Goal: Task Accomplishment & Management: Use online tool/utility

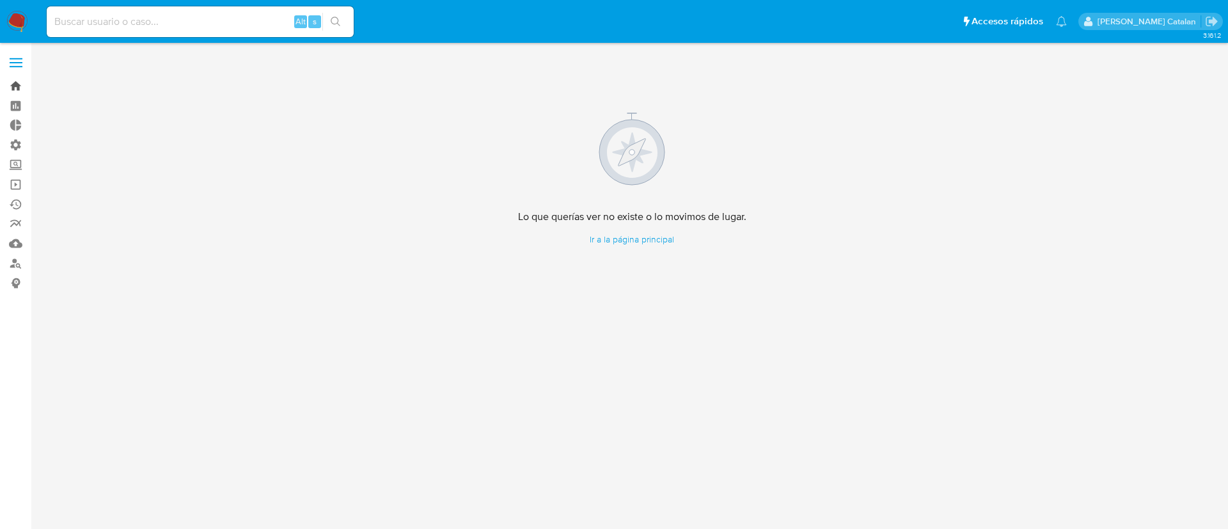
click at [22, 91] on link "Bandeja" at bounding box center [76, 86] width 152 height 20
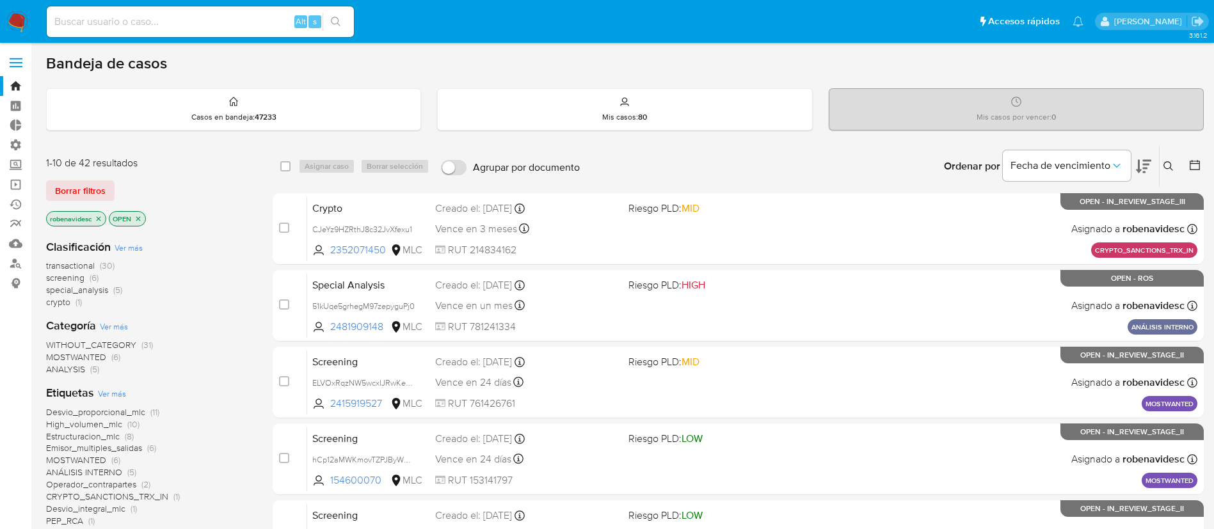
click at [1136, 166] on icon at bounding box center [1143, 166] width 15 height 15
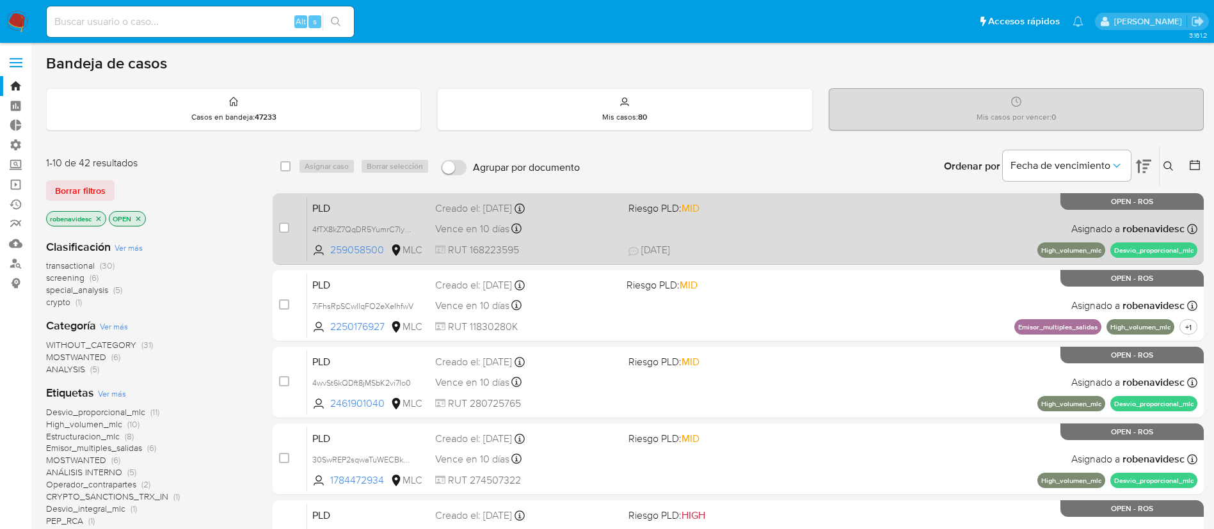
click at [733, 218] on div "PLD 4fTX8kZ7QqDR5YumrC7lyULm 259058500 MLC Riesgo PLD: MID Creado el: 12/07/202…" at bounding box center [752, 228] width 890 height 65
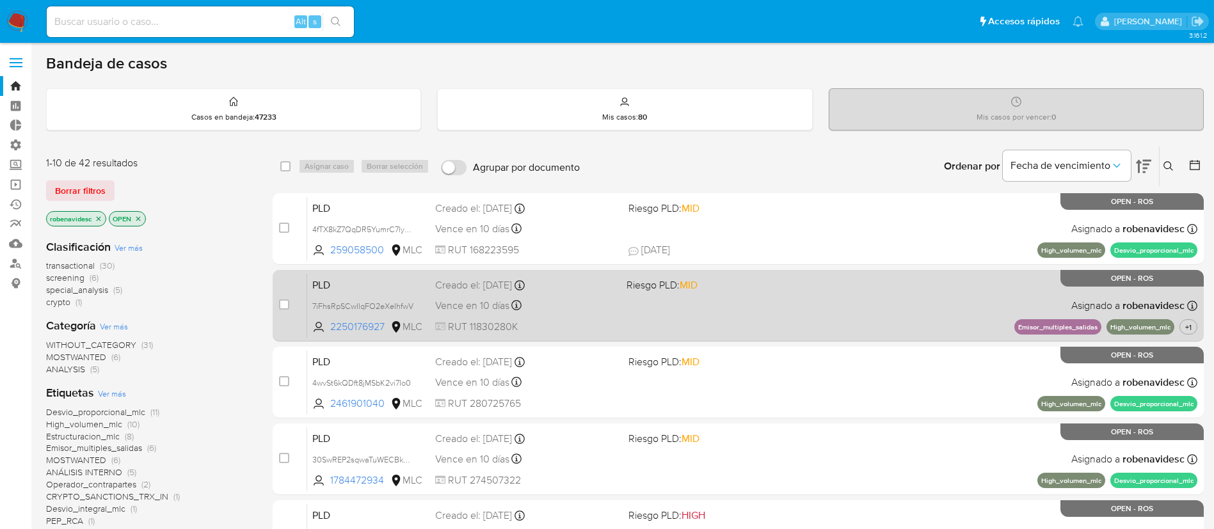
click at [753, 324] on div "PLD 7iFhsRpSCwIlqFO2eXeIhfwV 2250176927 MLC Riesgo PLD: MID Creado el: 12/07/20…" at bounding box center [752, 305] width 890 height 65
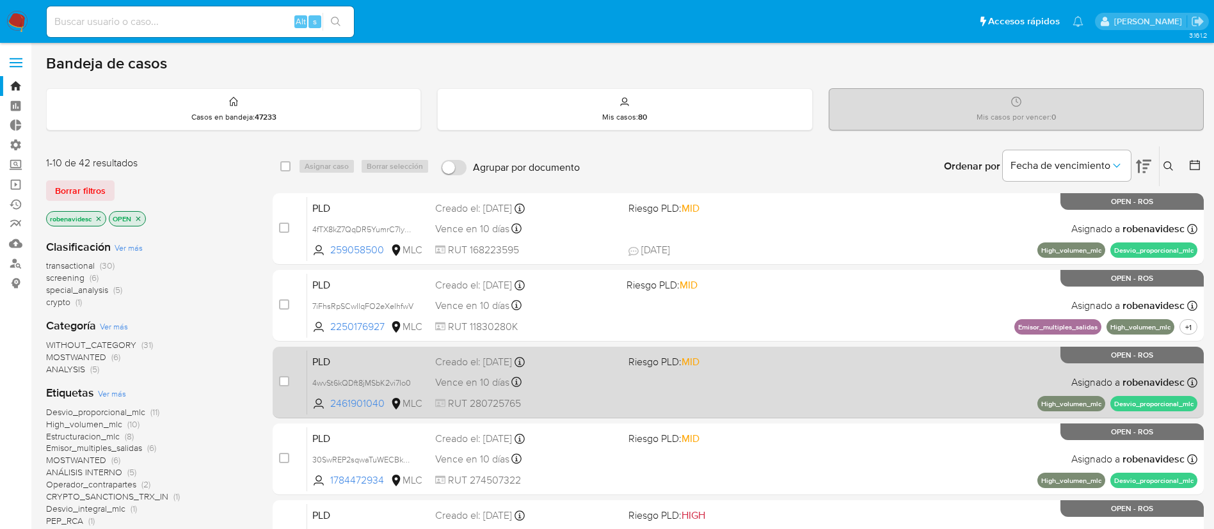
click at [727, 374] on div "PLD 4wvSt6kQDft8jMSbK2vi7Io0 2461901040 MLC Riesgo PLD: MID Creado el: 12/07/20…" at bounding box center [752, 382] width 890 height 65
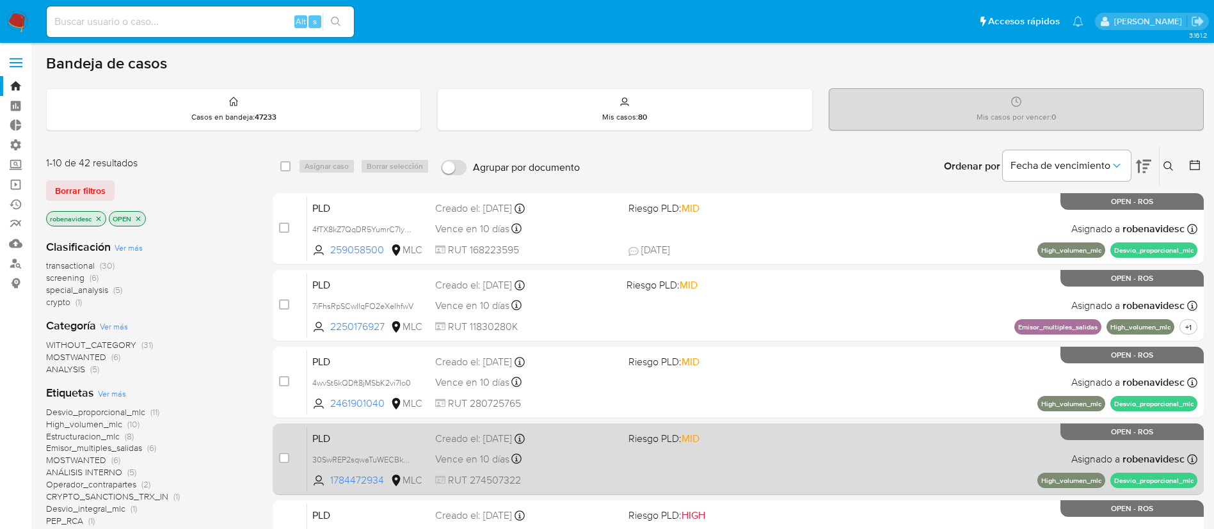
click at [779, 463] on div "PLD 30SwREP2sqwaTuWECBkREgPV 1784472934 MLC Riesgo PLD: MID Creado el: 12/07/20…" at bounding box center [752, 459] width 890 height 65
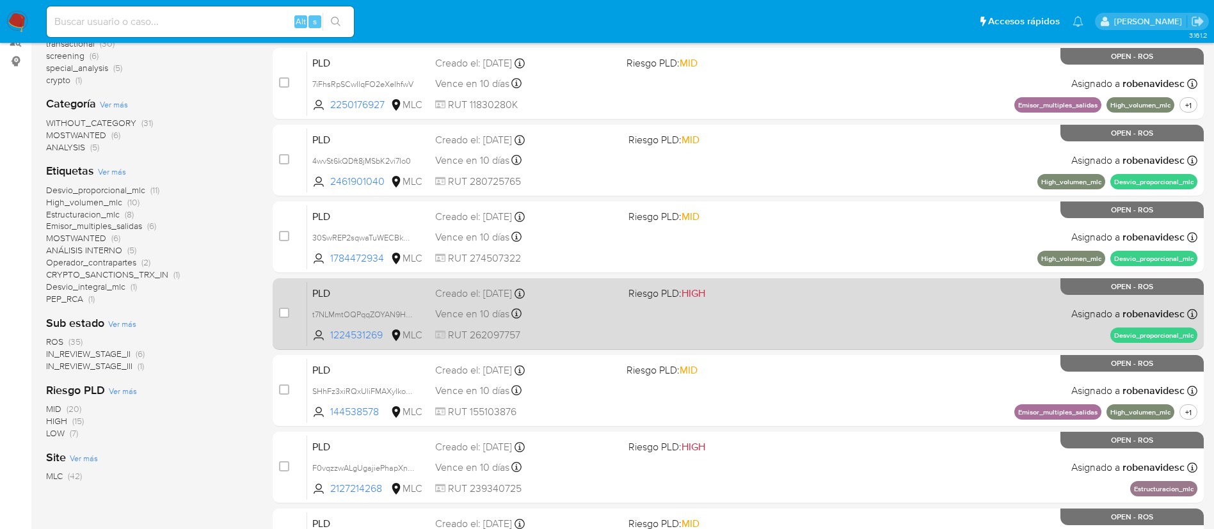
scroll to position [223, 0]
click at [748, 284] on span "Riesgo PLD: HIGH" at bounding box center [719, 291] width 183 height 17
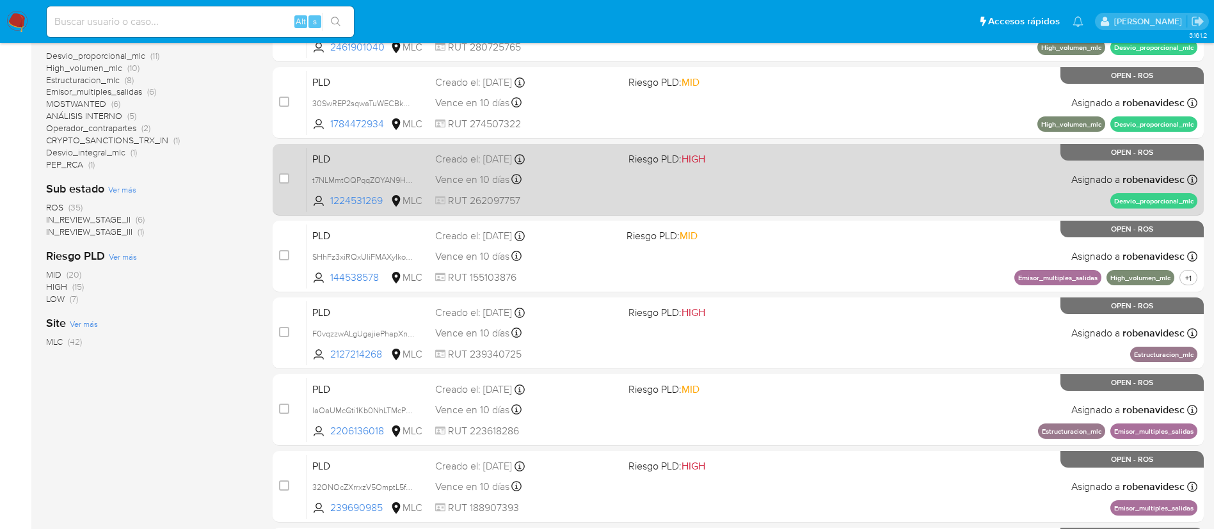
scroll to position [359, 0]
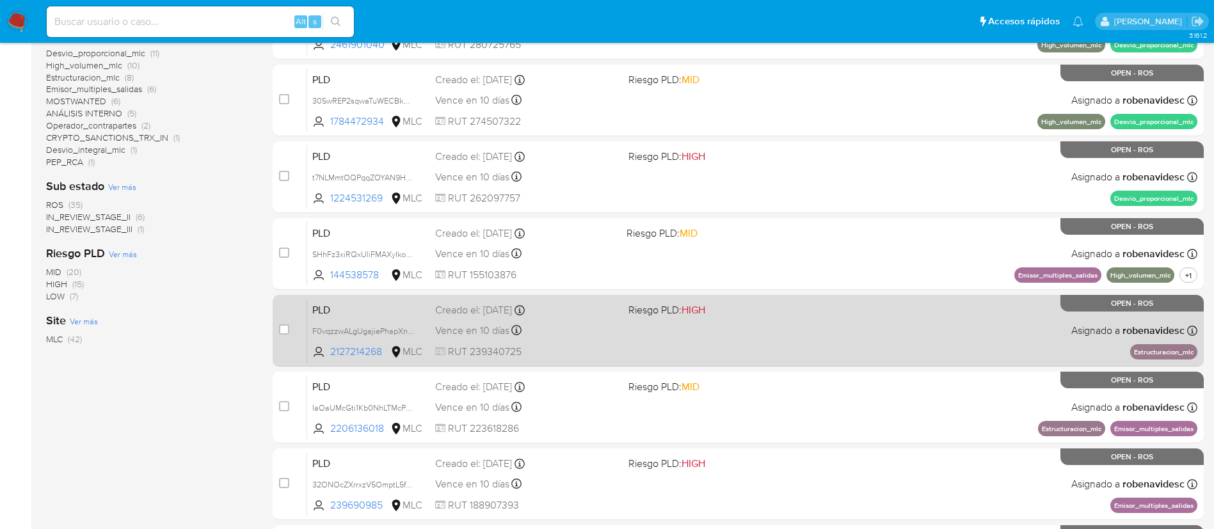
click at [733, 330] on span at bounding box center [719, 330] width 183 height 3
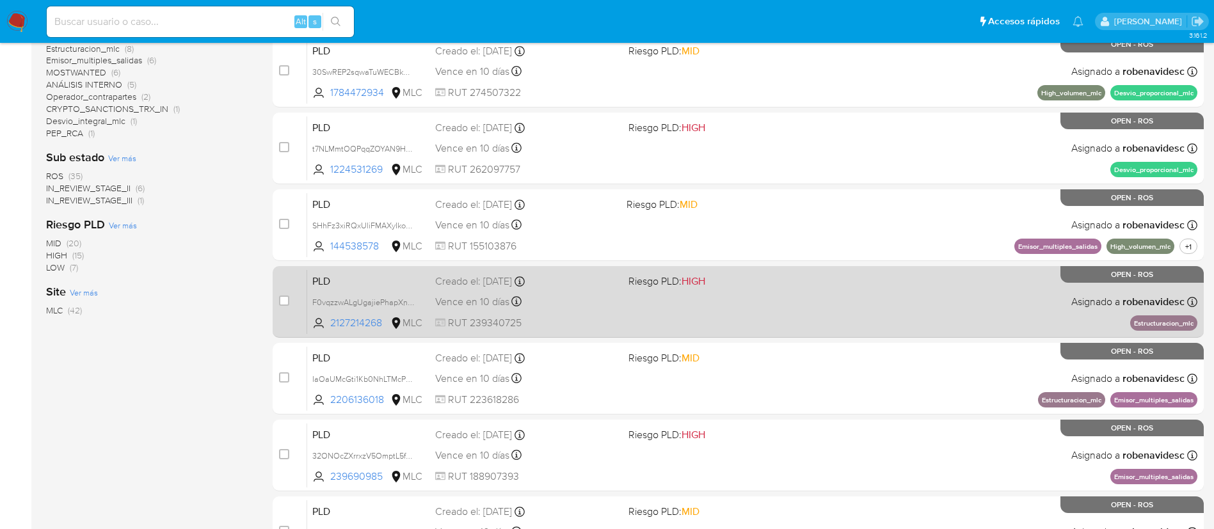
scroll to position [389, 0]
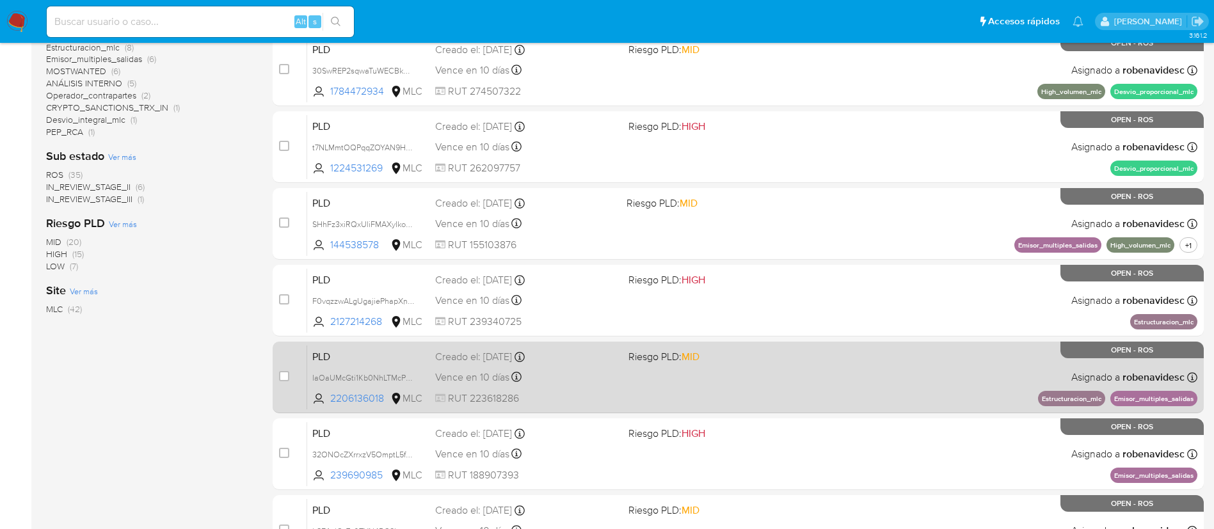
click at [741, 346] on div "PLD IaOaUMcGti1Kb0NhLTMcPXck 2206136018 MLC Riesgo PLD: MID Creado el: 12/07/20…" at bounding box center [752, 377] width 890 height 65
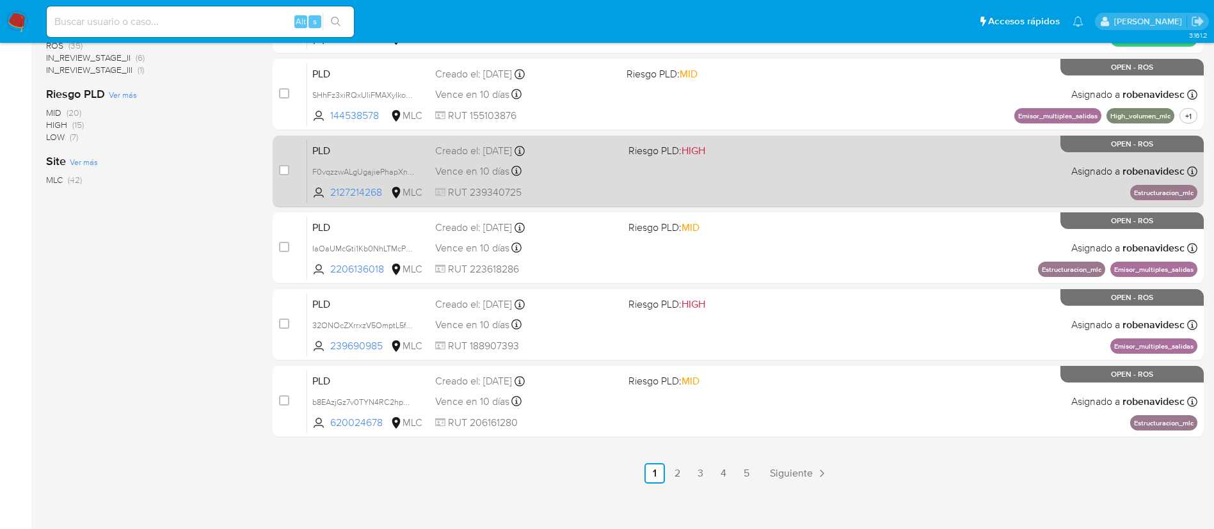
scroll to position [520, 0]
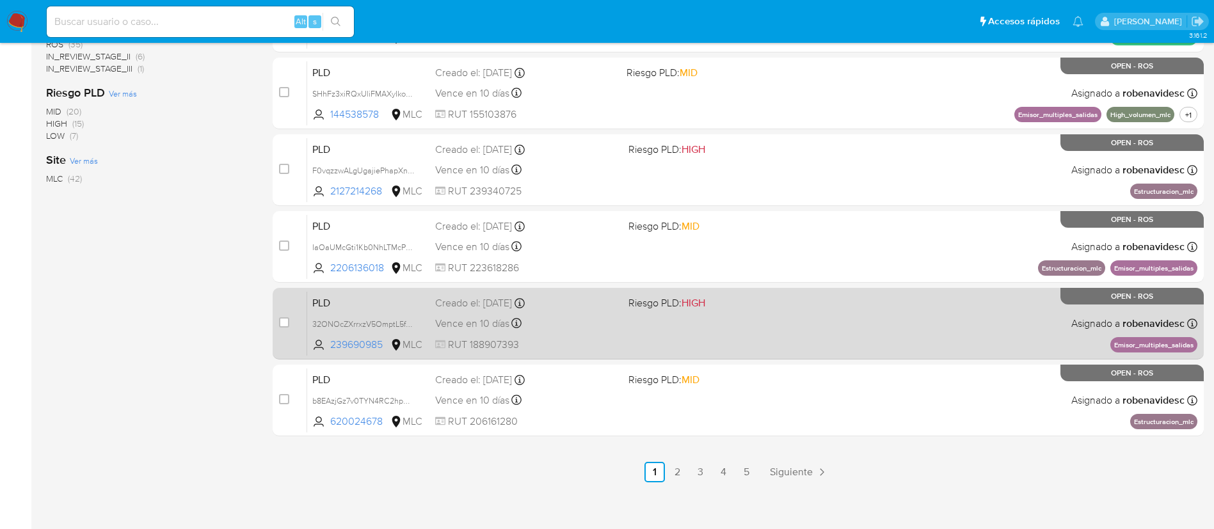
click at [626, 288] on div "case-item-checkbox No es posible asignar el caso PLD 32ONOcZXrrxzV5OmptL5fxCO 2…" at bounding box center [738, 324] width 931 height 72
click at [675, 314] on div "PLD 32ONOcZXrrxzV5OmptL5fxCO 239690985 MLC Riesgo PLD: HIGH Creado el: 12/07/20…" at bounding box center [752, 323] width 890 height 65
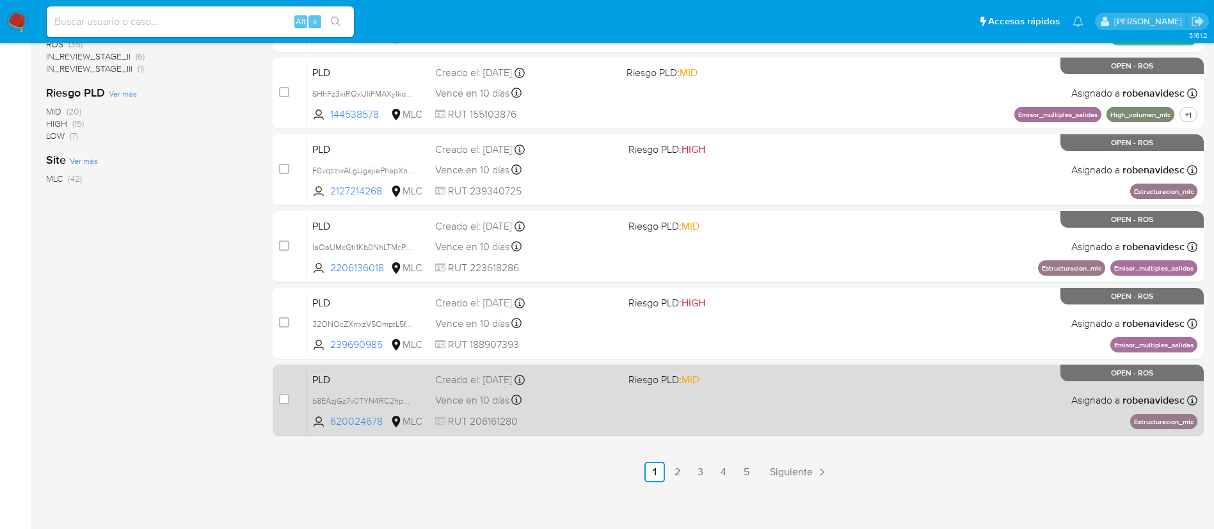
click at [673, 382] on span "Riesgo PLD: MID" at bounding box center [663, 379] width 71 height 14
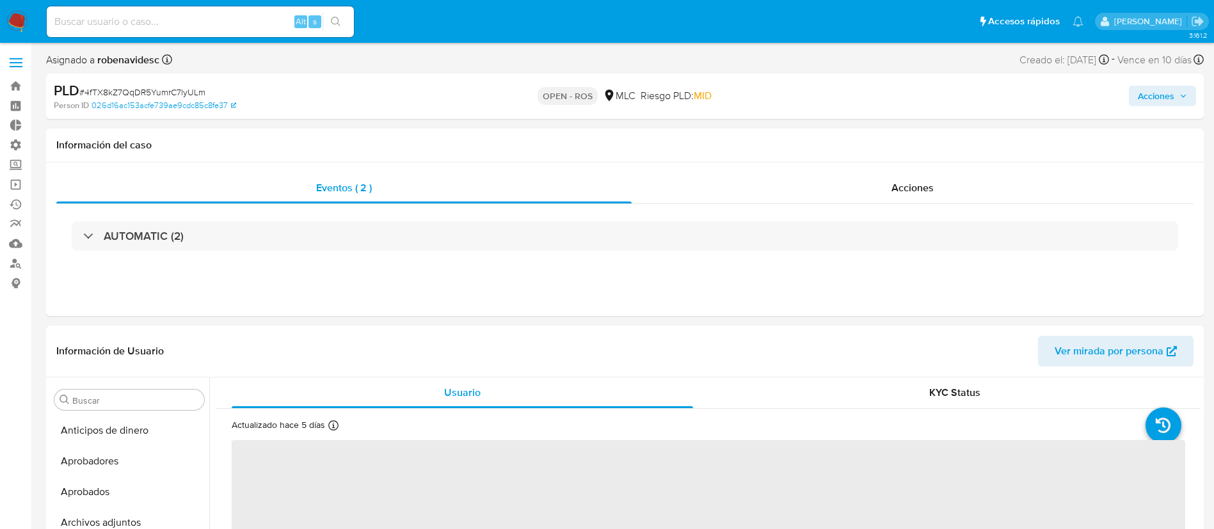
select select "10"
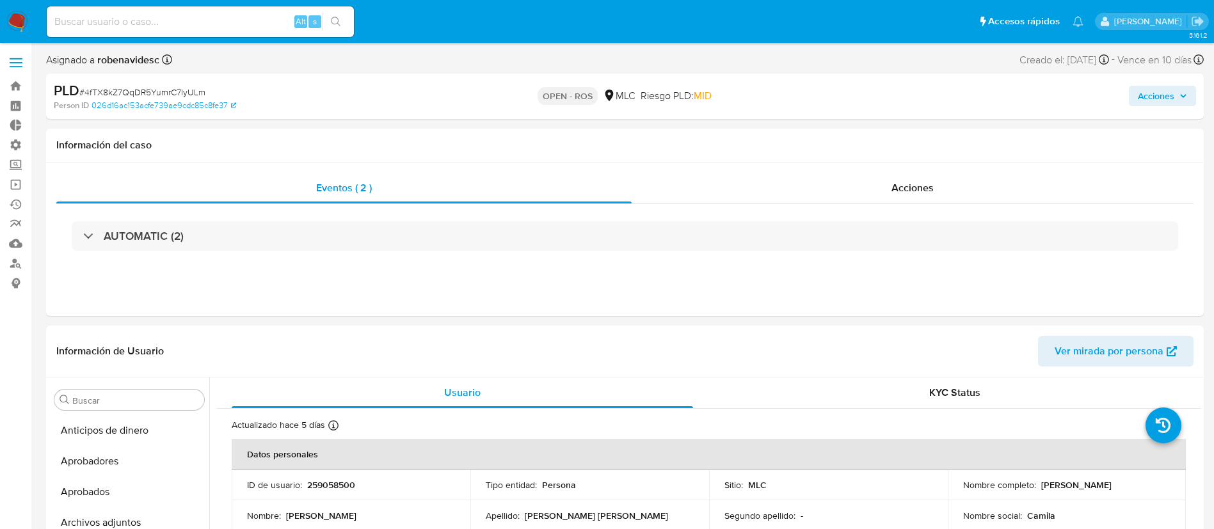
scroll to position [602, 0]
click at [842, 193] on div "Acciones" at bounding box center [913, 188] width 562 height 31
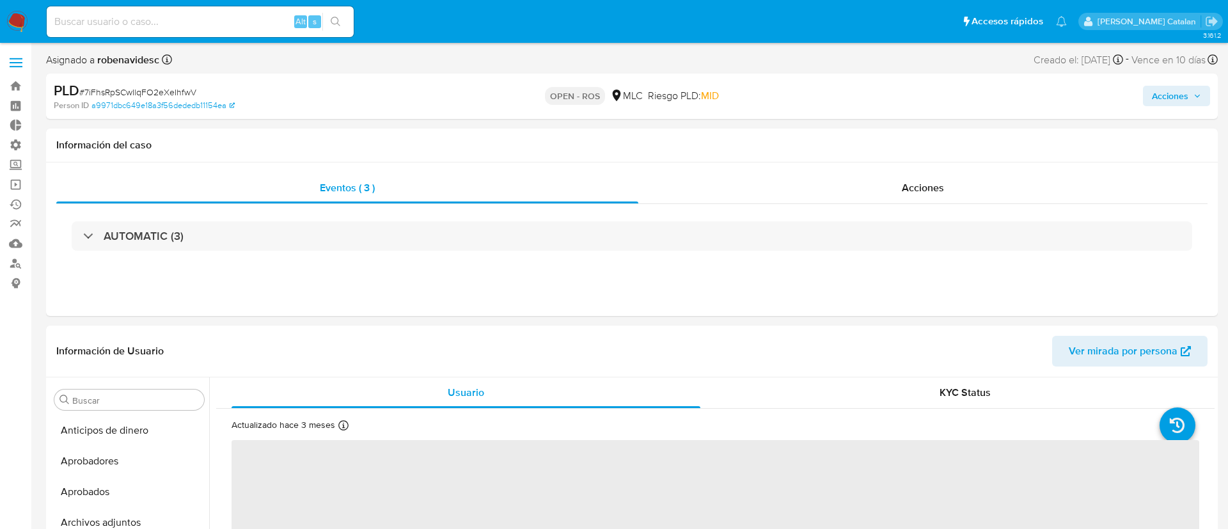
select select "10"
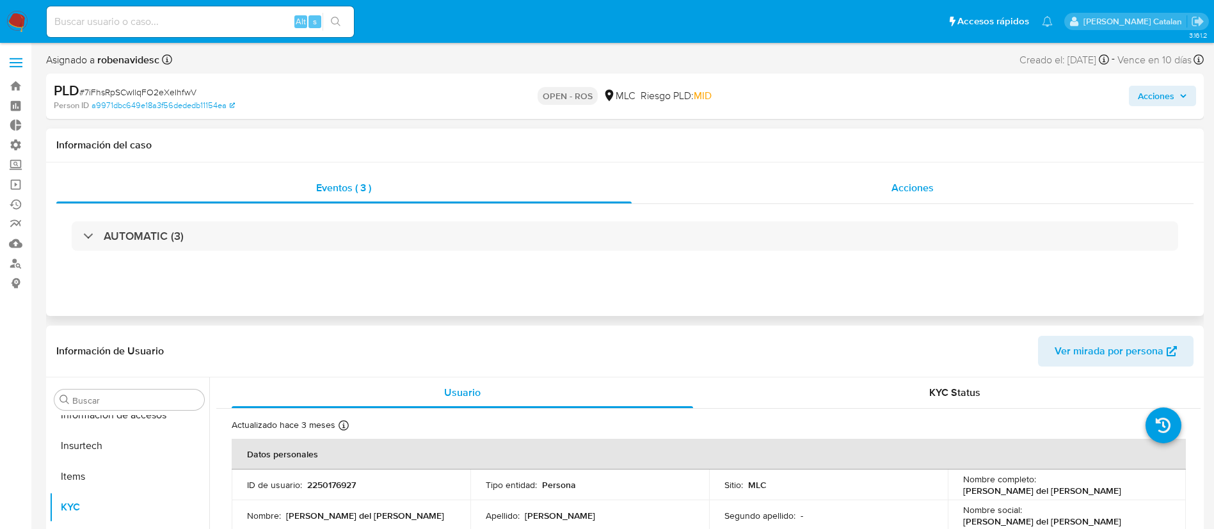
scroll to position [602, 0]
click at [871, 186] on div "Acciones" at bounding box center [913, 188] width 562 height 31
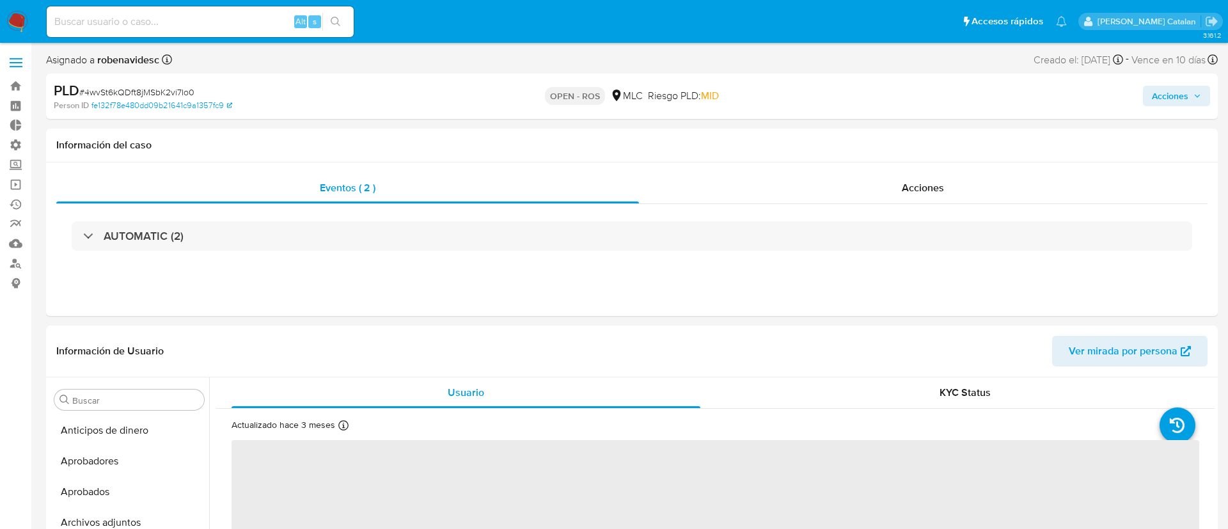
select select "10"
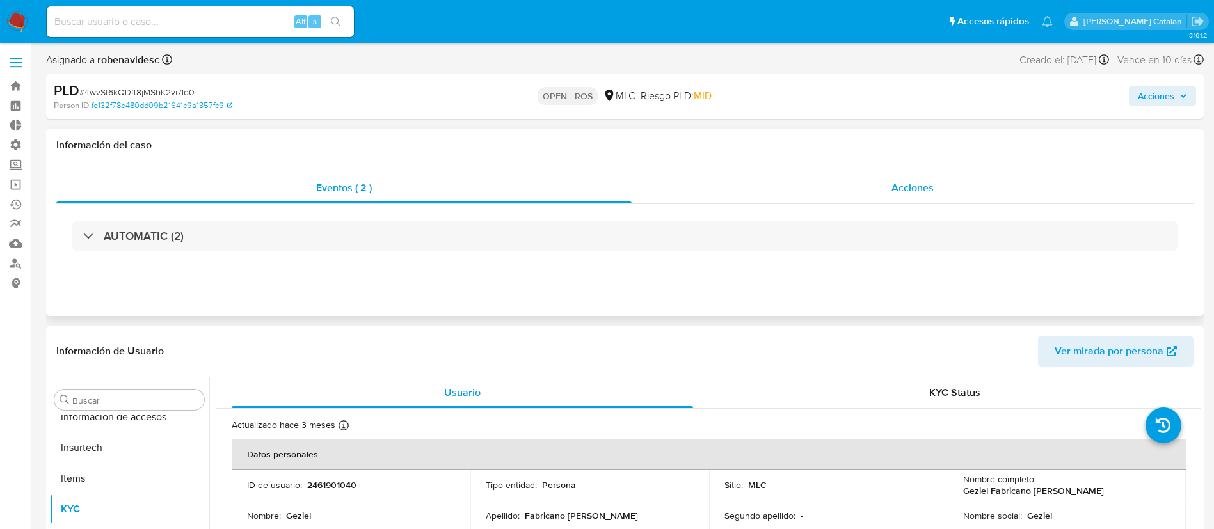
scroll to position [602, 0]
click at [909, 202] on div "Acciones" at bounding box center [913, 188] width 562 height 31
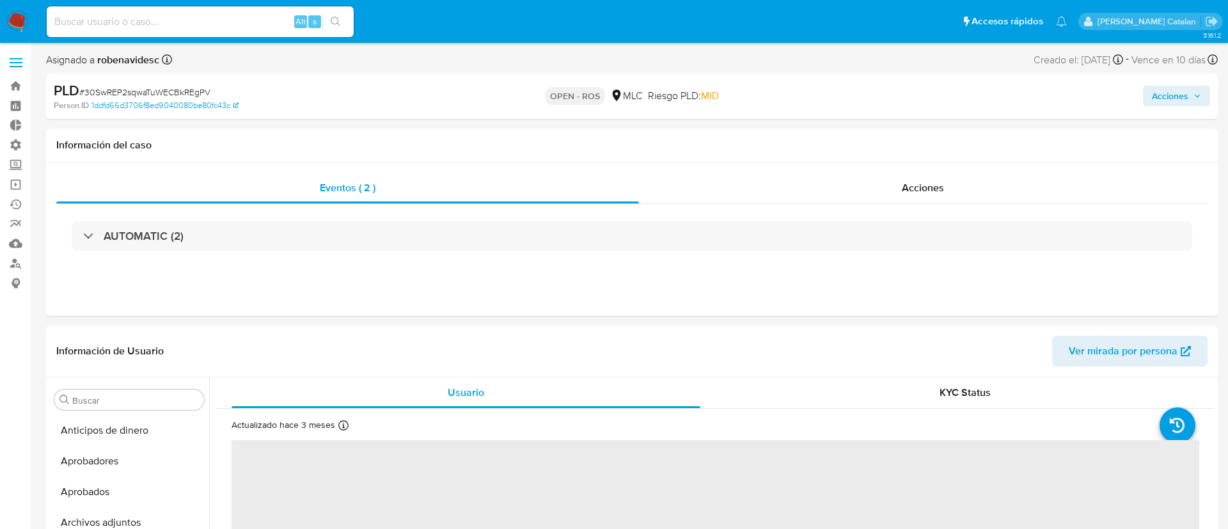
select select "10"
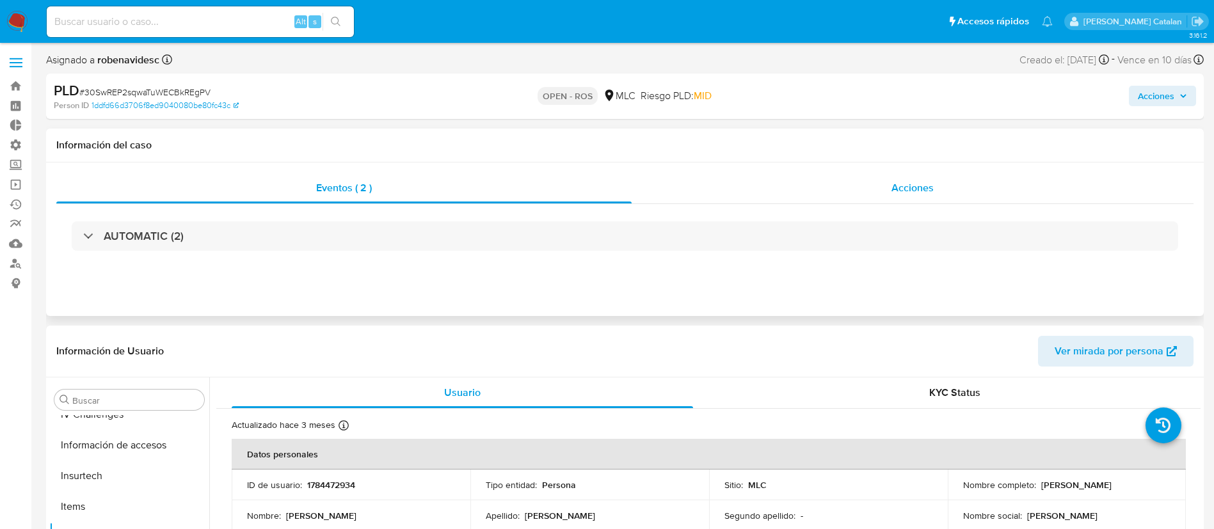
scroll to position [602, 0]
click at [869, 183] on div "Acciones" at bounding box center [913, 188] width 562 height 31
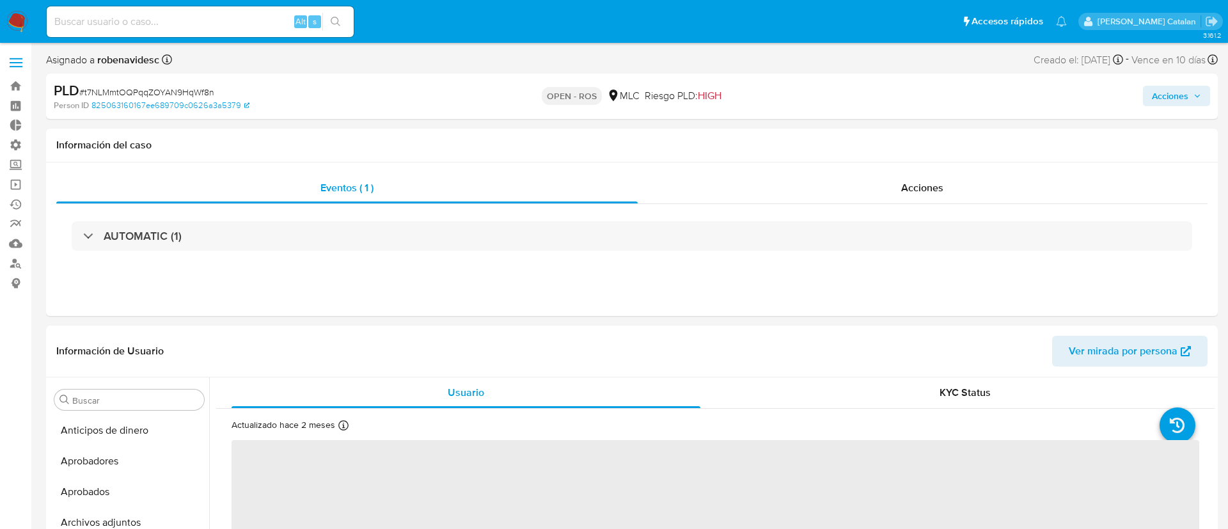
select select "10"
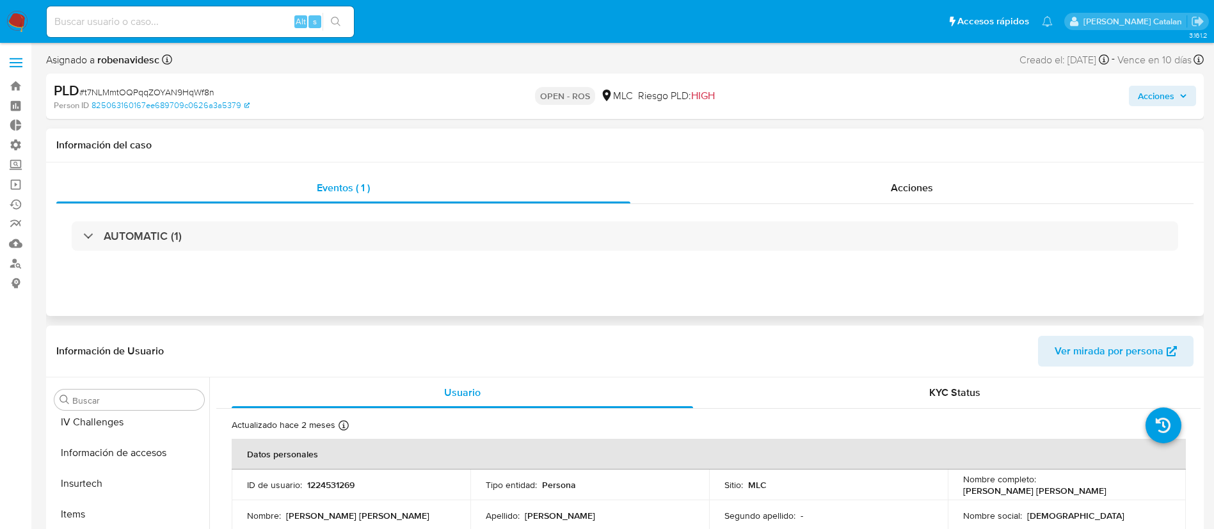
scroll to position [602, 0]
click at [919, 161] on div "Información del caso" at bounding box center [624, 146] width 1157 height 34
click at [881, 187] on div "Acciones" at bounding box center [911, 188] width 563 height 31
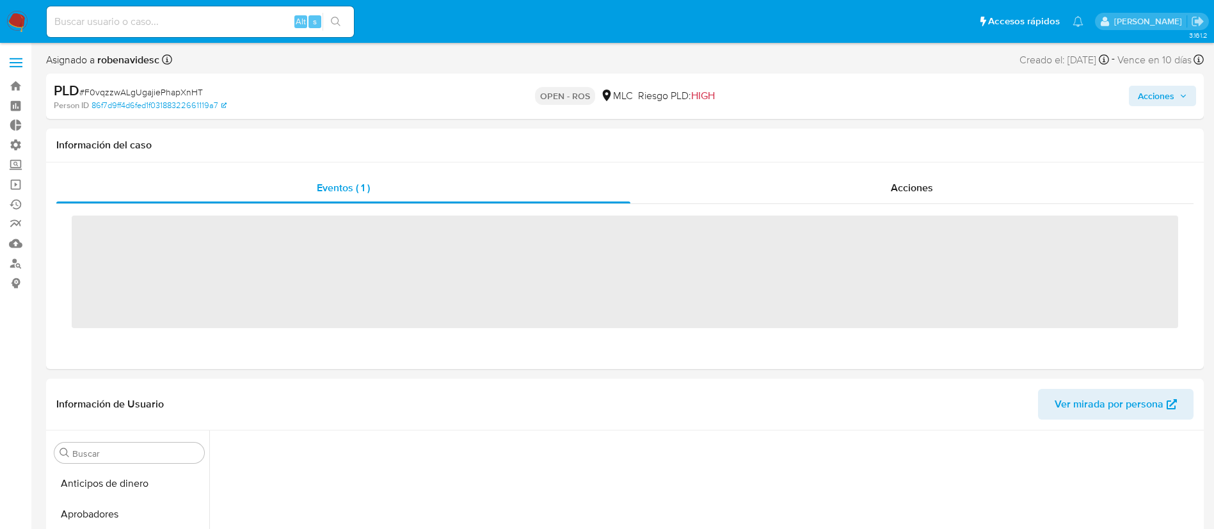
scroll to position [190, 0]
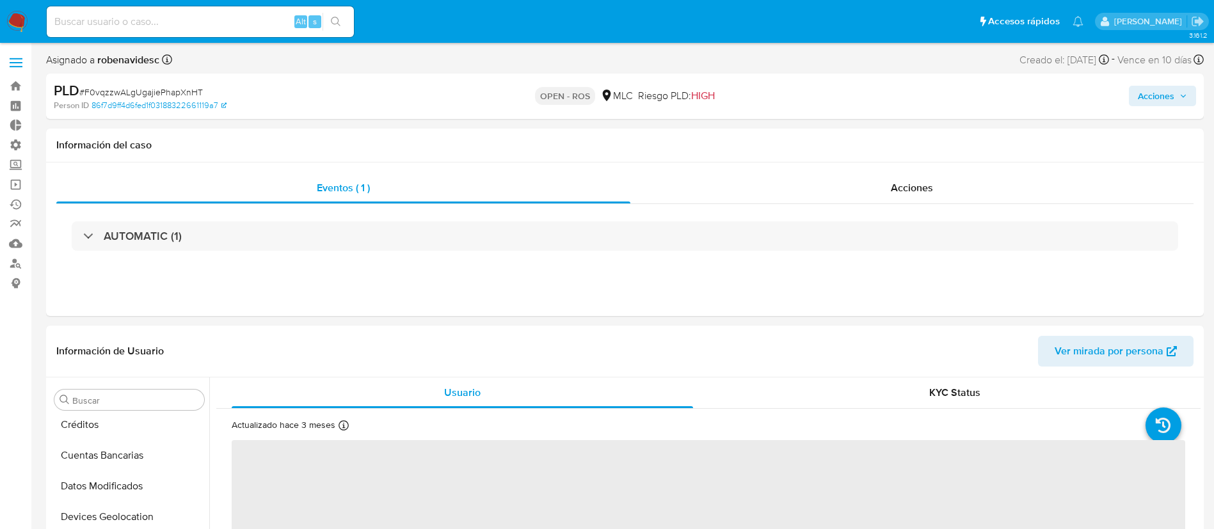
select select "10"
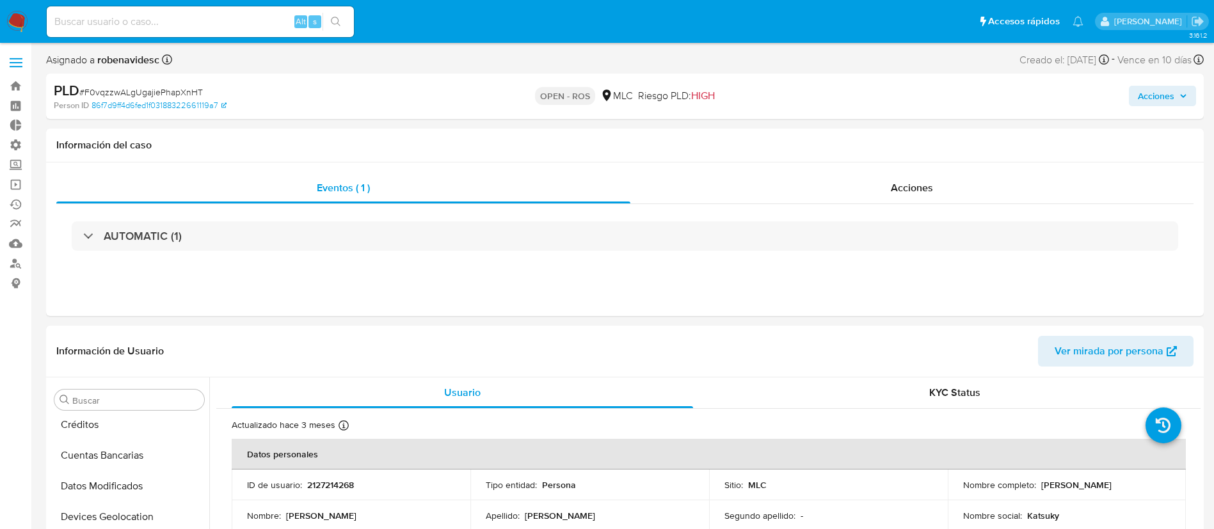
scroll to position [602, 0]
click at [938, 193] on div "Acciones" at bounding box center [911, 188] width 563 height 31
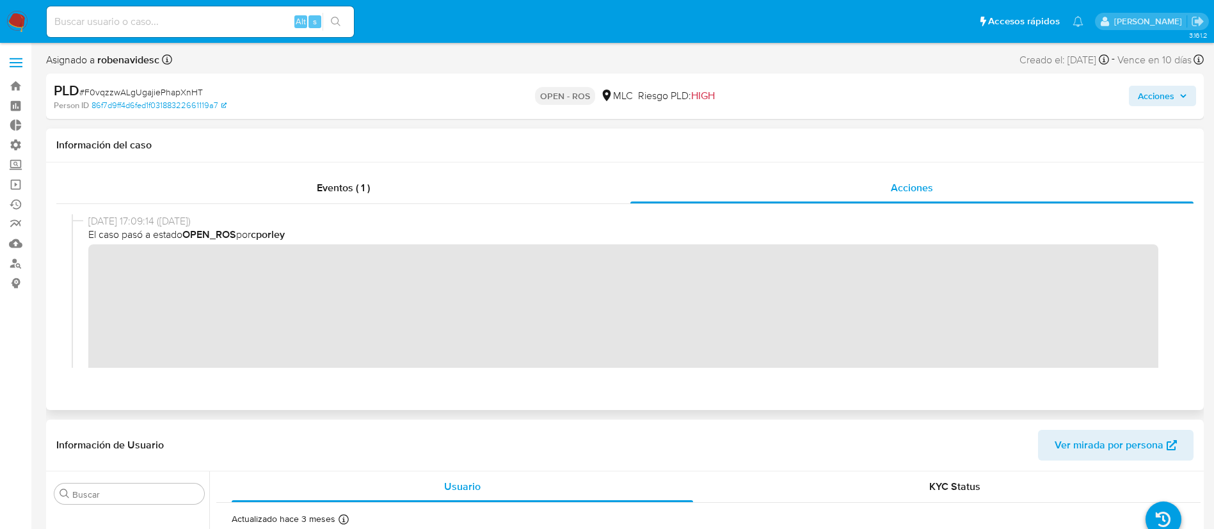
scroll to position [1, 0]
click at [73, 266] on div "23/09/2025 17:09:14 (hace 7 días) El caso pasó a estado OPEN_ROS por cporley" at bounding box center [625, 309] width 1106 height 191
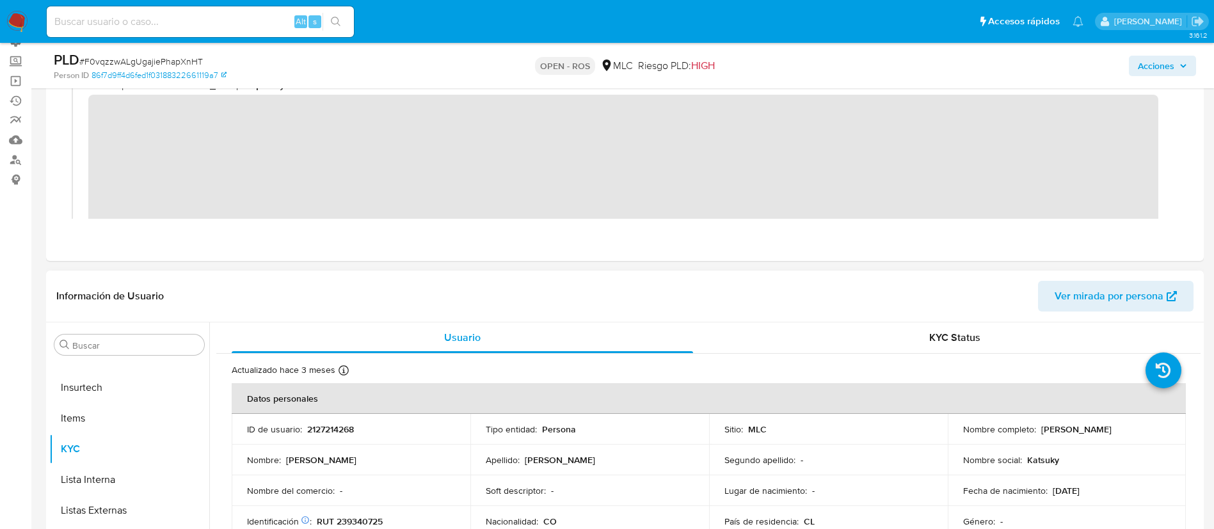
scroll to position [105, 0]
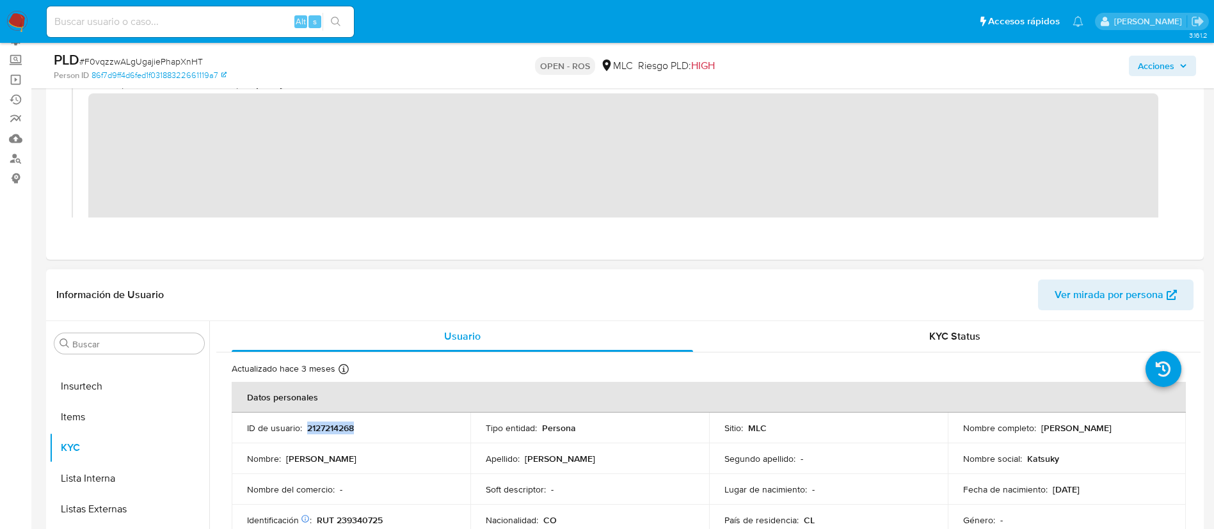
drag, startPoint x: 402, startPoint y: 438, endPoint x: 305, endPoint y: 429, distance: 97.0
click at [305, 429] on td "ID de usuario : 2127214268" at bounding box center [351, 428] width 239 height 31
copy p "2127214268"
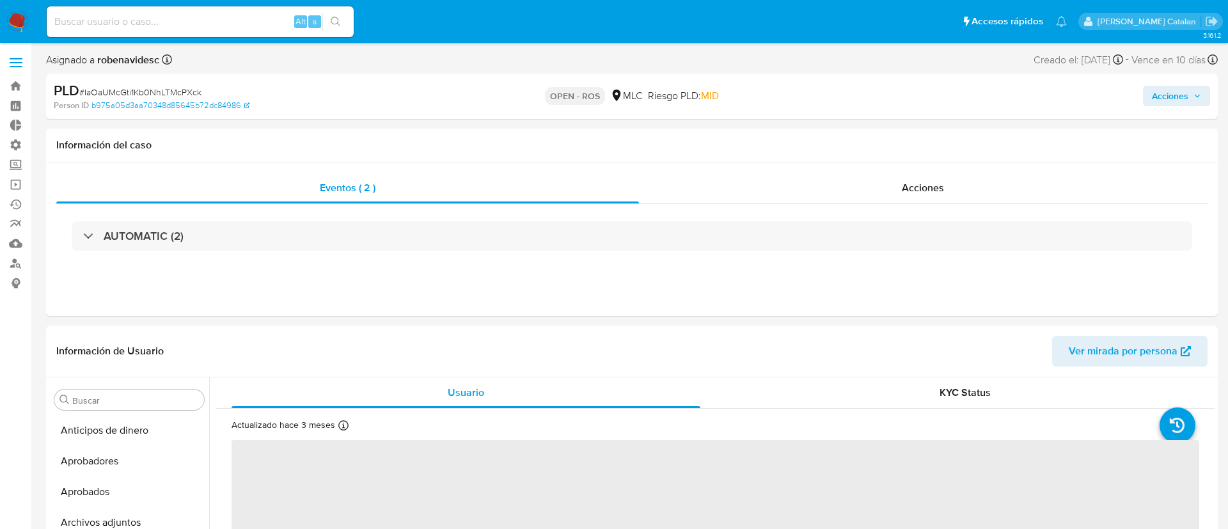
select select "10"
